Goal: Task Accomplishment & Management: Use online tool/utility

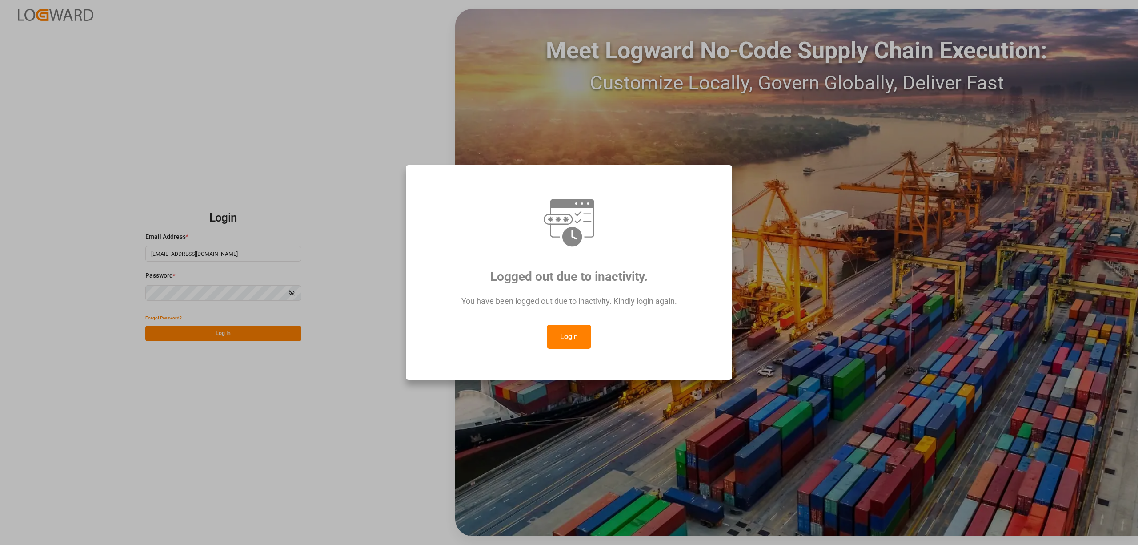
click at [575, 331] on button "Login" at bounding box center [569, 337] width 44 height 24
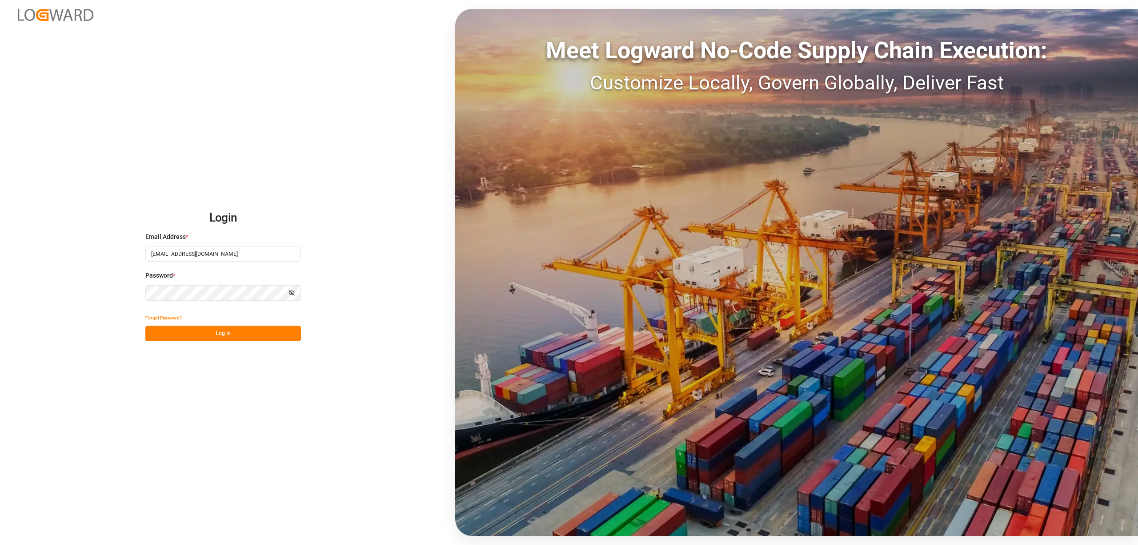
click at [221, 336] on button "Log In" at bounding box center [223, 333] width 156 height 16
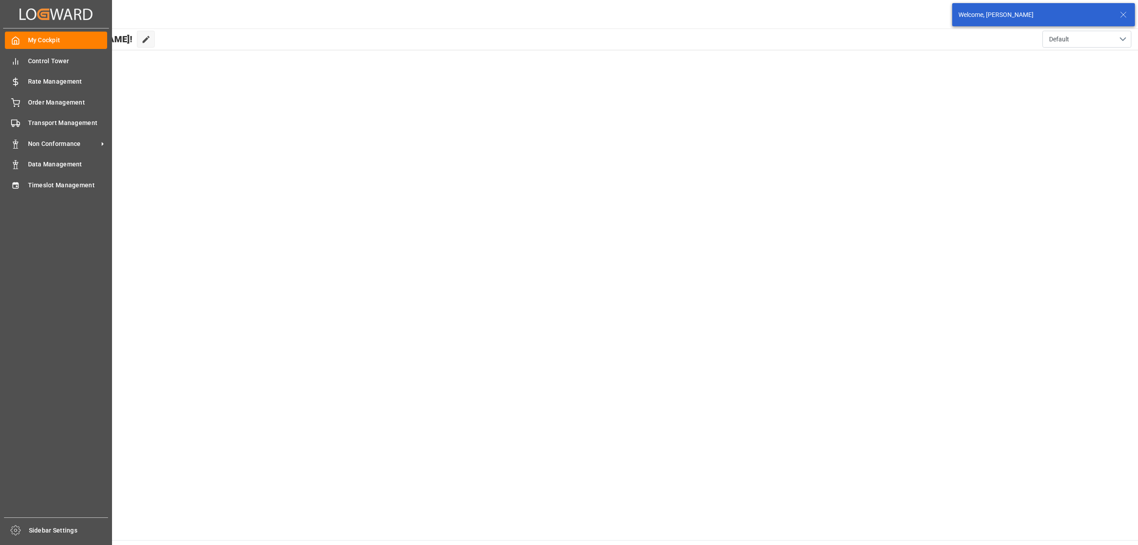
click at [28, 188] on span "Timeslot Management" at bounding box center [68, 185] width 80 height 9
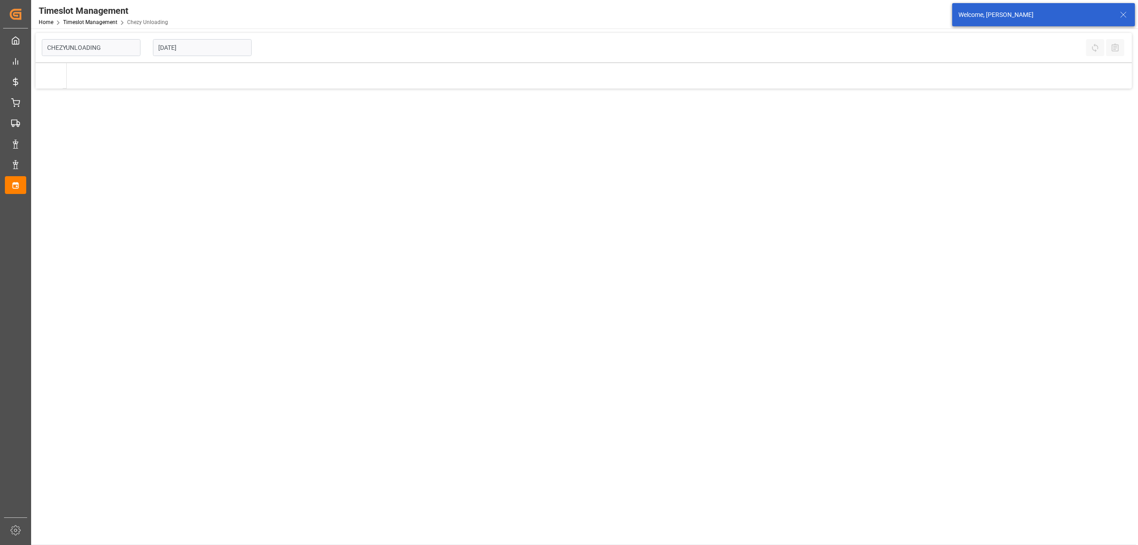
type input "Chezy Unloading"
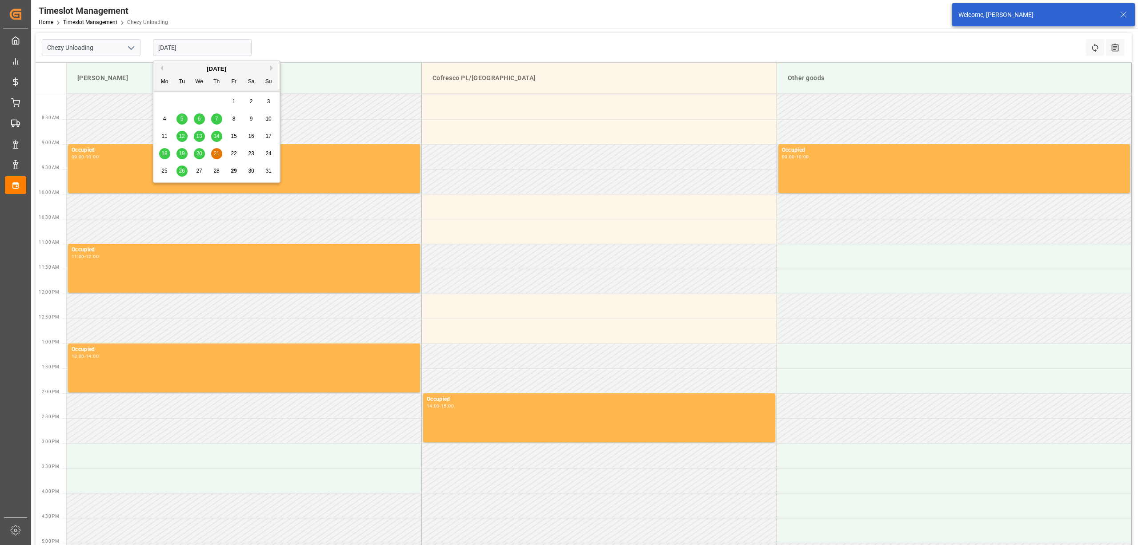
click at [209, 47] on input "[DATE]" at bounding box center [202, 47] width 99 height 17
click at [273, 68] on button "Next Month" at bounding box center [272, 67] width 5 height 5
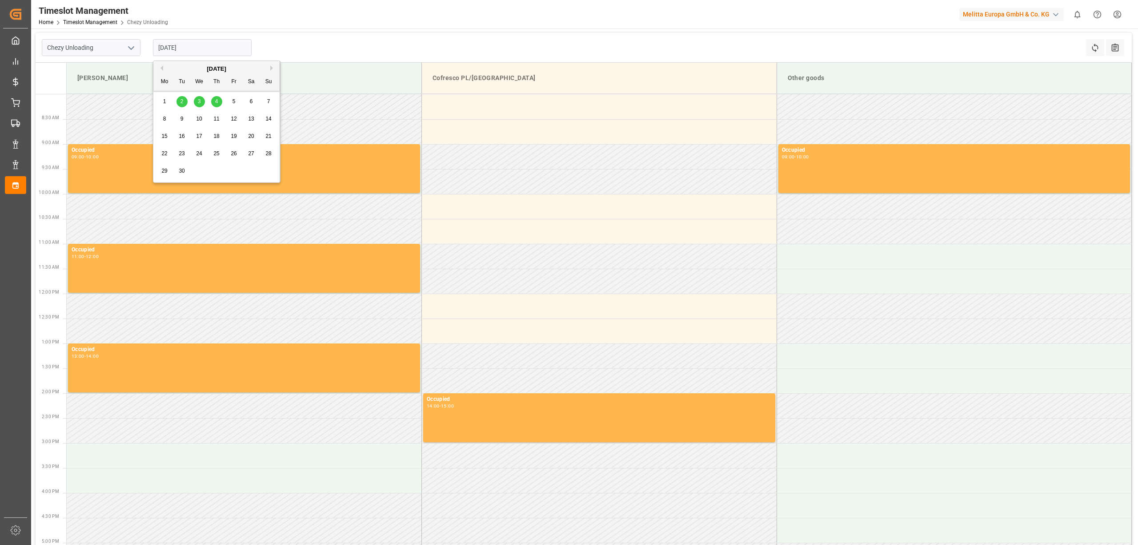
click at [203, 100] on div "3" at bounding box center [199, 101] width 11 height 11
type input "[DATE]"
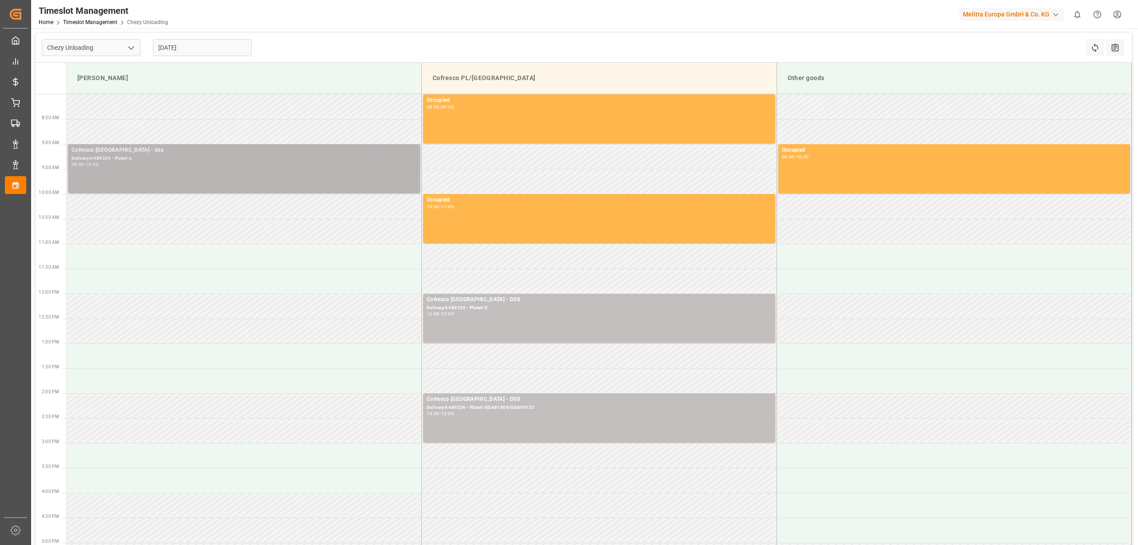
click at [210, 174] on div "Cofresco [GEOGRAPHIC_DATA] - dss Delivery#:489224 - Plate#:x 09:00 - 10:00" at bounding box center [244, 168] width 345 height 45
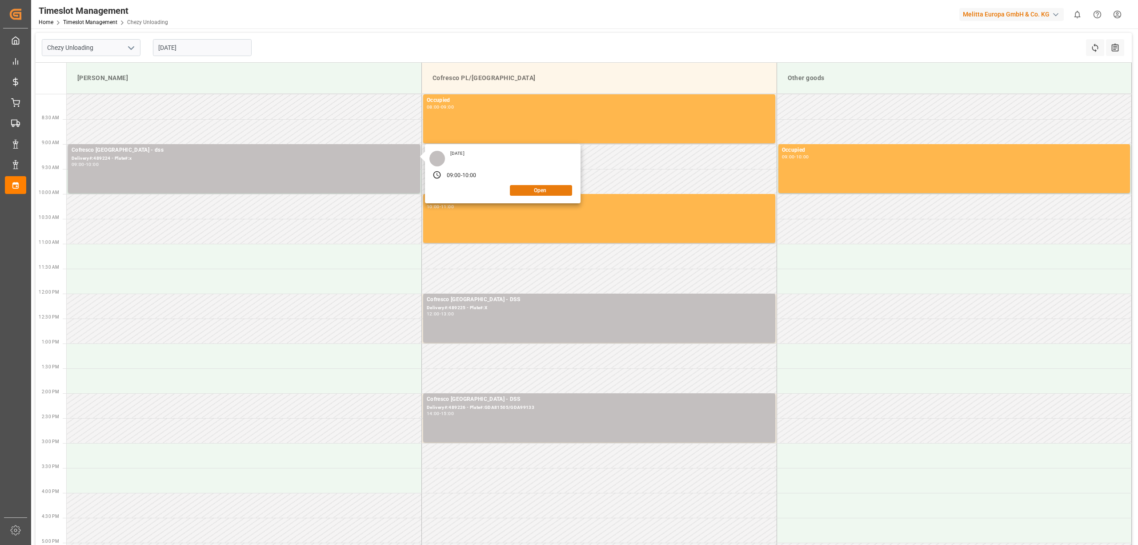
click at [533, 190] on button "Open" at bounding box center [541, 190] width 62 height 11
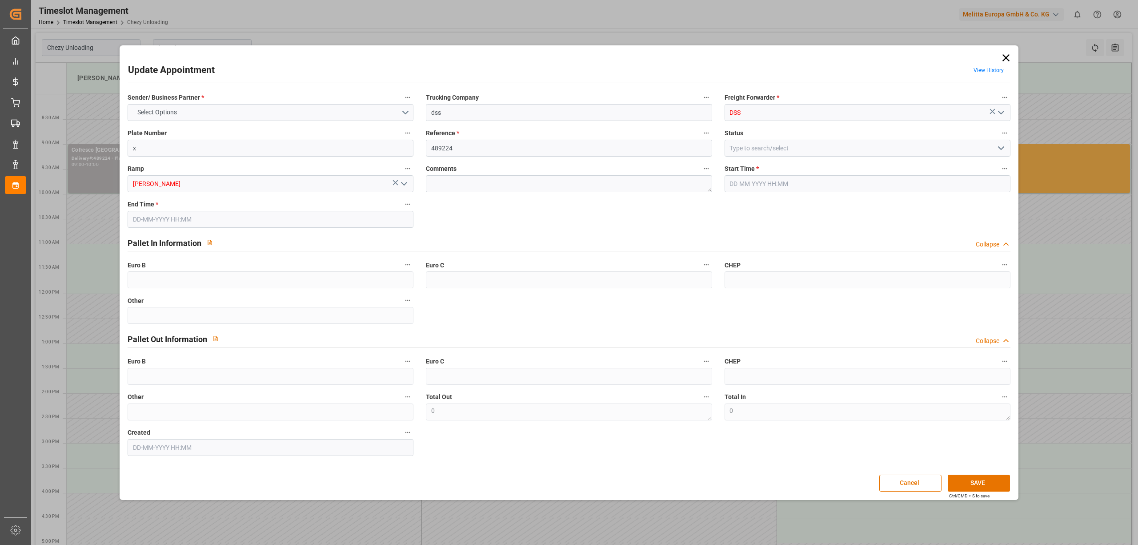
type input "[DATE] 09:00"
type input "[DATE] 10:00"
type input "[DATE] 09:29"
click at [189, 146] on input "x" at bounding box center [271, 148] width 286 height 17
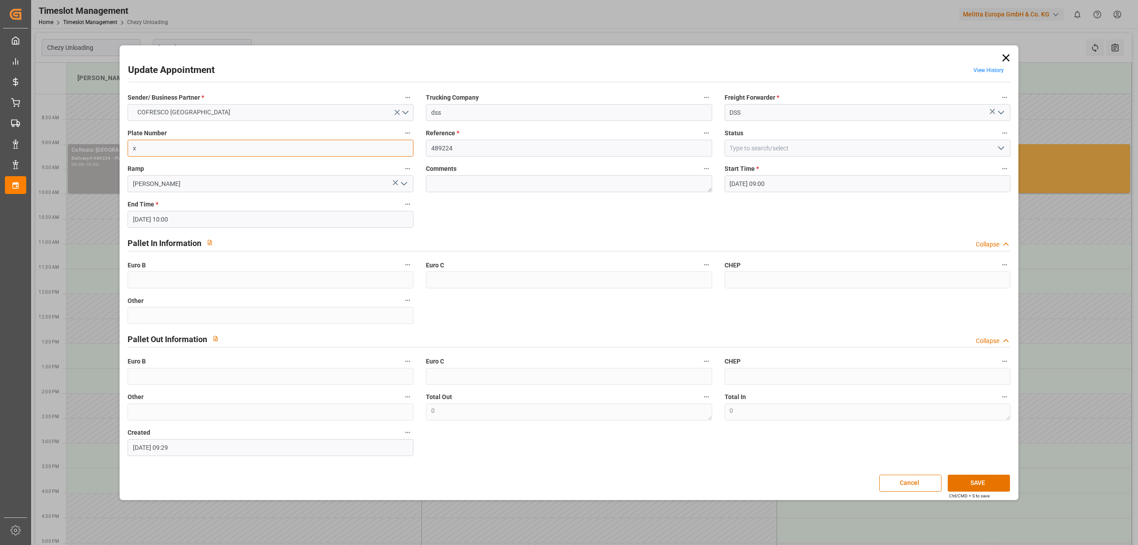
paste input "WGM 9687A / WND 46G"
type input "WGM 9687A / WND 46G"
click at [984, 478] on button "SAVE" at bounding box center [979, 482] width 62 height 17
